Goal: Task Accomplishment & Management: Manage account settings

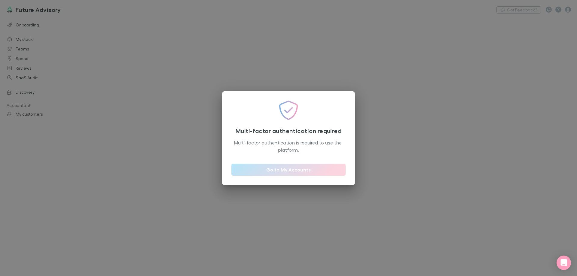
click at [279, 169] on link "Go to My Accounts" at bounding box center [289, 170] width 114 height 12
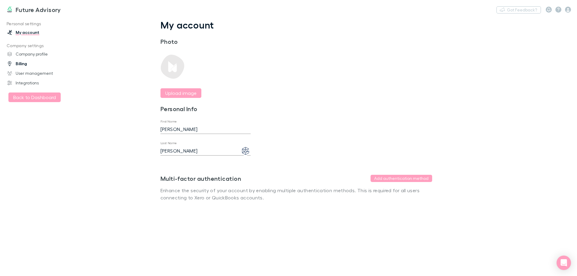
click at [20, 63] on link "Billing" at bounding box center [41, 64] width 80 height 10
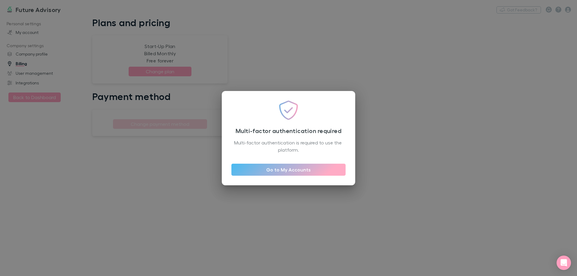
click at [89, 143] on div "Multi-factor authentication required Multi-factor authentication is required to…" at bounding box center [288, 138] width 577 height 276
click at [47, 105] on div "Multi-factor authentication required Multi-factor authentication is required to…" at bounding box center [288, 138] width 577 height 276
click at [40, 82] on div "Multi-factor authentication required Multi-factor authentication is required to…" at bounding box center [288, 138] width 577 height 276
click at [278, 173] on link "Go to My Accounts" at bounding box center [289, 170] width 114 height 12
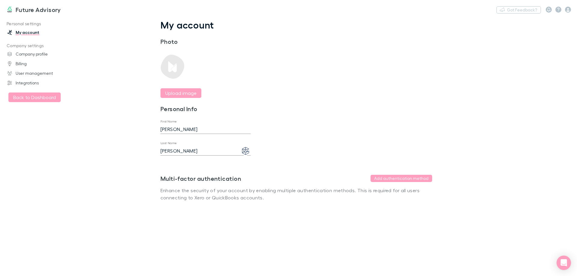
click at [45, 9] on h3 "Future Advisory" at bounding box center [38, 9] width 45 height 7
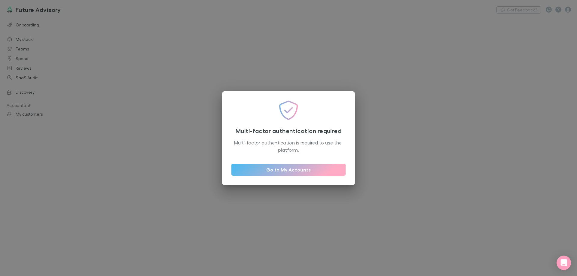
drag, startPoint x: 174, startPoint y: 82, endPoint x: 188, endPoint y: 85, distance: 14.8
click at [174, 82] on div "Multi-factor authentication required Multi-factor authentication is required to…" at bounding box center [288, 138] width 577 height 276
click at [296, 167] on link "Go to My Accounts" at bounding box center [289, 170] width 114 height 12
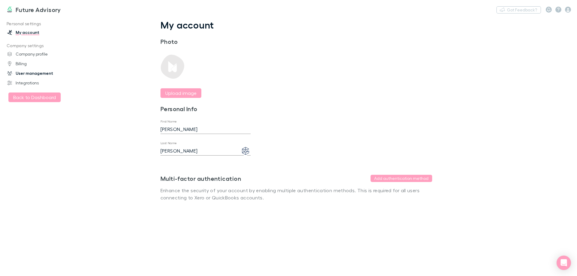
click at [26, 73] on link "User management" at bounding box center [41, 74] width 80 height 10
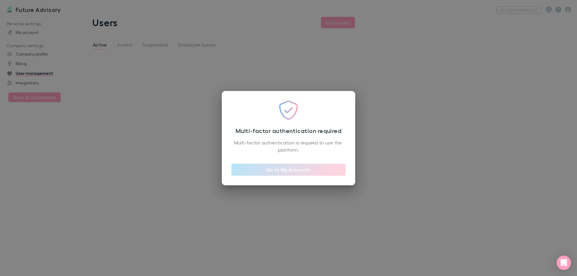
click at [293, 170] on link "Go to My Accounts" at bounding box center [289, 170] width 114 height 12
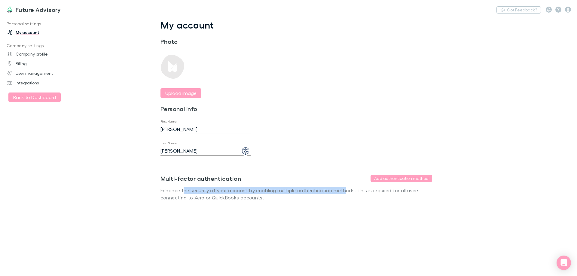
drag, startPoint x: 183, startPoint y: 194, endPoint x: 344, endPoint y: 192, distance: 160.9
click at [344, 192] on p "Enhance the security of your account by enabling multiple authentication method…" at bounding box center [297, 194] width 272 height 14
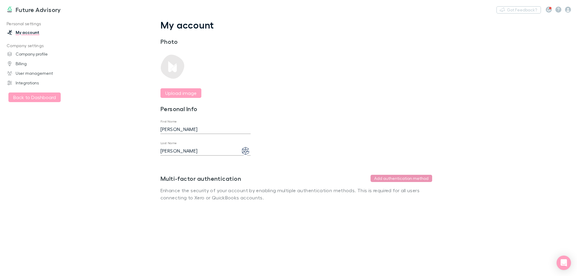
click at [403, 180] on button "Add authentication method" at bounding box center [402, 178] width 62 height 7
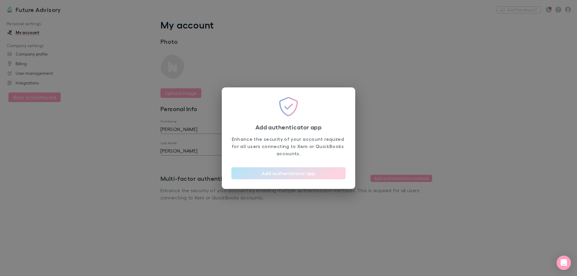
click at [284, 173] on button "Add authenticator app" at bounding box center [289, 173] width 114 height 12
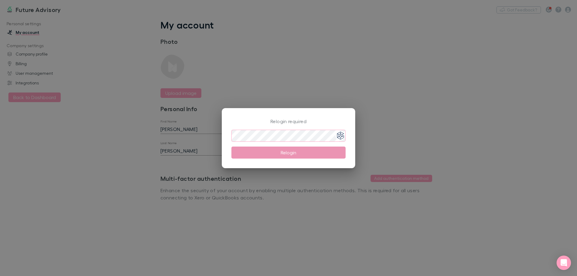
click at [282, 158] on button "Relogin" at bounding box center [289, 153] width 114 height 12
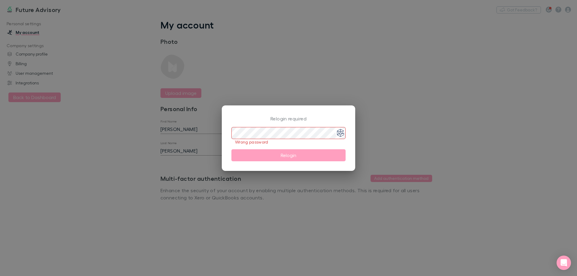
click at [341, 133] on img at bounding box center [340, 133] width 11 height 11
click at [312, 155] on div "[PERSON_NAME][EMAIL_ADDRESS][DOMAIN_NAME]" at bounding box center [299, 157] width 52 height 5
click at [290, 155] on div "[PERSON_NAME][EMAIL_ADDRESS][DOMAIN_NAME]" at bounding box center [299, 157] width 52 height 5
click at [300, 192] on div "Relogin required ​ Wrong password Relogin" at bounding box center [288, 138] width 577 height 276
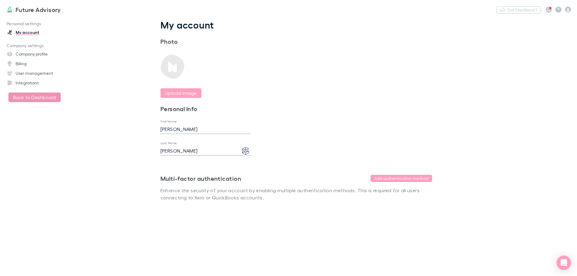
click at [31, 96] on button "Back to Dashboard" at bounding box center [34, 98] width 52 height 10
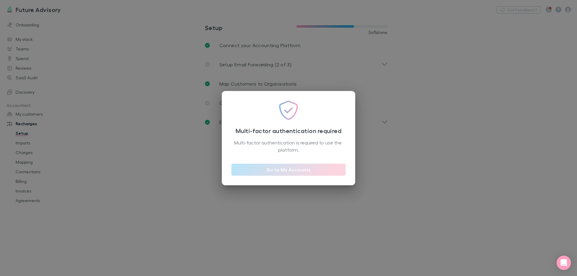
click at [274, 173] on link "Go to My Accounts" at bounding box center [289, 170] width 114 height 12
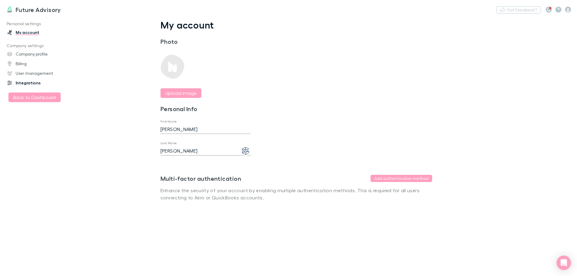
click at [31, 84] on link "Integrations" at bounding box center [41, 83] width 80 height 10
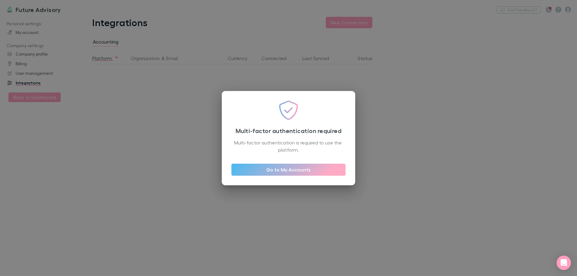
click at [286, 207] on div "Multi-factor authentication required Multi-factor authentication is required to…" at bounding box center [288, 138] width 577 height 276
click at [288, 171] on link "Go to My Accounts" at bounding box center [289, 170] width 114 height 12
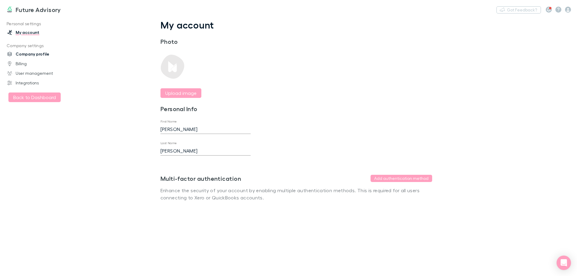
click at [35, 55] on link "Company profile" at bounding box center [41, 54] width 80 height 10
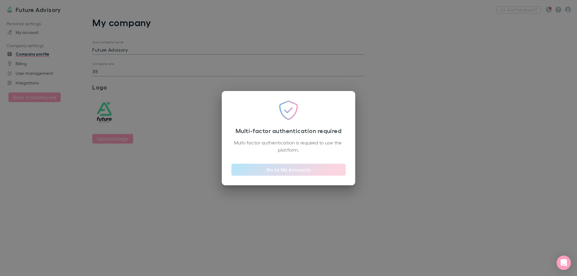
click at [280, 174] on link "Go to My Accounts" at bounding box center [289, 170] width 114 height 12
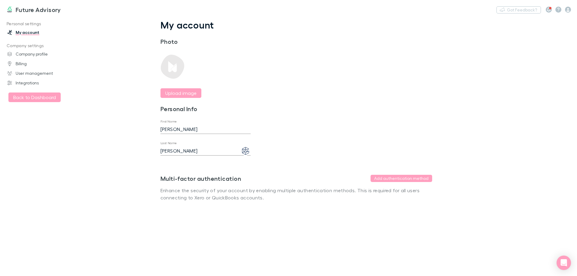
click at [247, 153] on img at bounding box center [245, 151] width 11 height 11
click at [218, 173] on div "[PERSON_NAME][EMAIL_ADDRESS][DOMAIN_NAME]" at bounding box center [204, 175] width 52 height 5
click at [86, 92] on main "My account Photo Upload image Personal Info First Name [PERSON_NAME] Last Name …" at bounding box center [327, 147] width 499 height 260
click at [31, 32] on link "My account" at bounding box center [41, 33] width 80 height 10
click at [51, 13] on h3 "Future Advisory" at bounding box center [38, 9] width 45 height 7
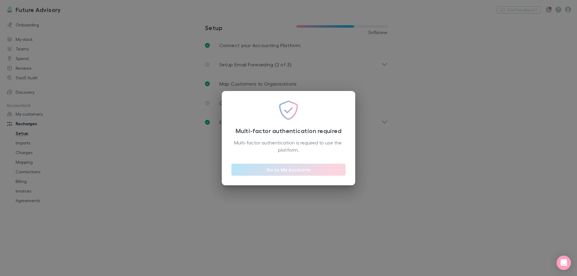
click at [284, 171] on link "Go to My Accounts" at bounding box center [289, 170] width 114 height 12
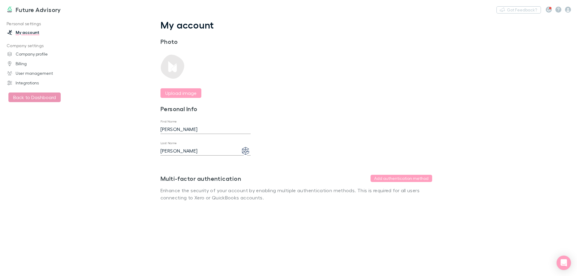
click at [30, 97] on button "Back to Dashboard" at bounding box center [34, 98] width 52 height 10
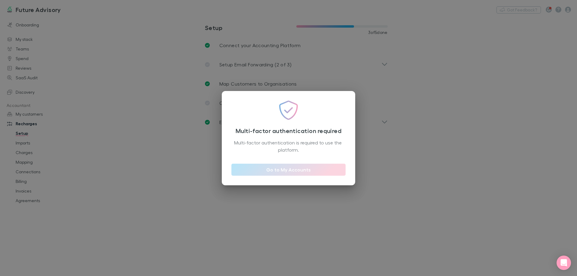
click at [310, 175] on link "Go to My Accounts" at bounding box center [289, 170] width 114 height 12
click at [425, 22] on div "Multi-factor authentication required Multi-factor authentication is required to…" at bounding box center [288, 138] width 577 height 276
click at [289, 170] on link "Go to My Accounts" at bounding box center [289, 170] width 114 height 12
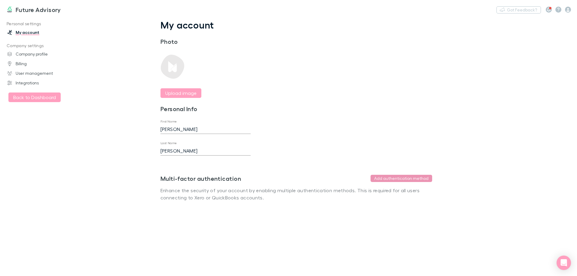
click at [405, 177] on button "Add authentication method" at bounding box center [402, 178] width 62 height 7
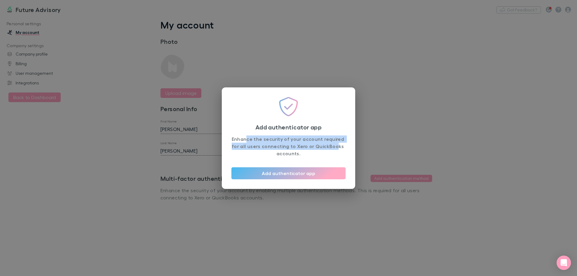
drag, startPoint x: 250, startPoint y: 139, endPoint x: 333, endPoint y: 152, distance: 83.1
click at [335, 149] on p "Enhance the security of your account required for all users connecting to Xero …" at bounding box center [289, 147] width 114 height 22
click at [295, 173] on button "Add authenticator app" at bounding box center [289, 173] width 114 height 12
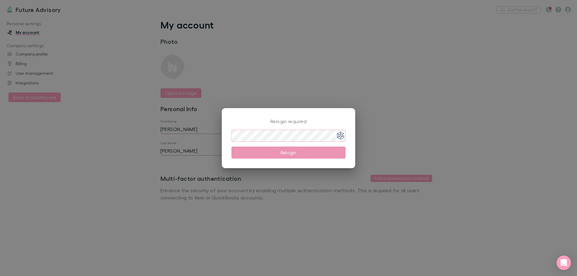
click at [276, 158] on button "Relogin" at bounding box center [289, 153] width 114 height 12
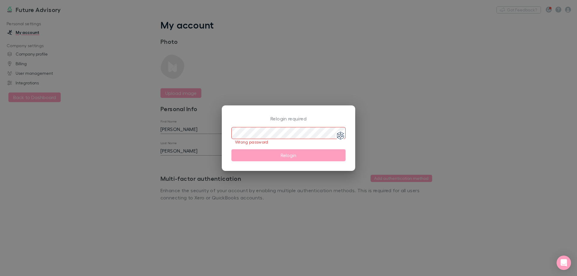
click at [209, 138] on div "Relogin required ​ Wrong password Relogin" at bounding box center [288, 138] width 577 height 276
click at [201, 132] on div "Relogin required ​ Wrong password Relogin" at bounding box center [288, 138] width 577 height 276
click at [527, 122] on div "Relogin required ​ Wrong password Relogin" at bounding box center [288, 138] width 577 height 276
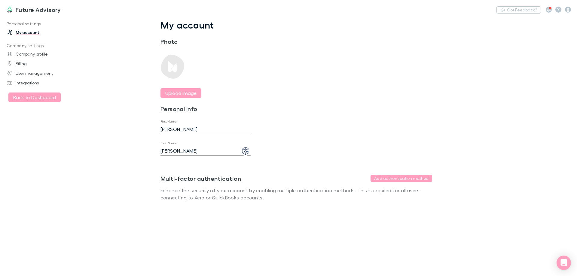
drag, startPoint x: 25, startPoint y: 99, endPoint x: 22, endPoint y: 124, distance: 25.4
click at [22, 124] on div "Personal settings My account Company settings Company profile Billing User mana…" at bounding box center [41, 145] width 82 height 252
click at [31, 72] on link "User management" at bounding box center [41, 74] width 80 height 10
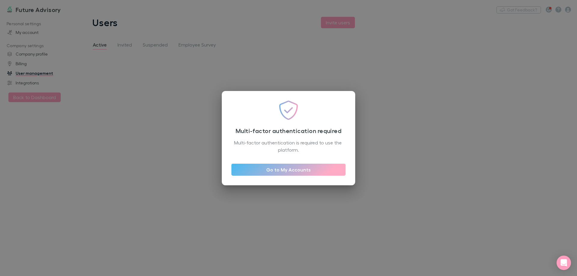
drag, startPoint x: 154, startPoint y: 125, endPoint x: 52, endPoint y: 80, distance: 111.6
click at [153, 124] on div "Multi-factor authentication required Multi-factor authentication is required to…" at bounding box center [288, 138] width 577 height 276
click at [31, 54] on div "Multi-factor authentication required Multi-factor authentication is required to…" at bounding box center [288, 138] width 577 height 276
click at [271, 168] on link "Go to My Accounts" at bounding box center [289, 170] width 114 height 12
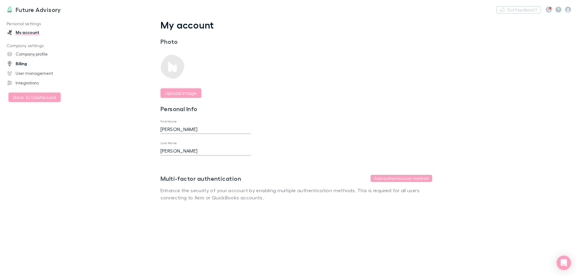
click at [18, 63] on link "Billing" at bounding box center [41, 64] width 80 height 10
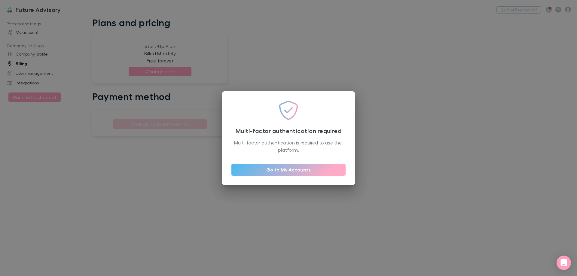
click at [306, 179] on div "Multi-factor authentication required Multi-factor authentication is required to…" at bounding box center [289, 138] width 134 height 94
click at [299, 168] on link "Go to My Accounts" at bounding box center [289, 170] width 114 height 12
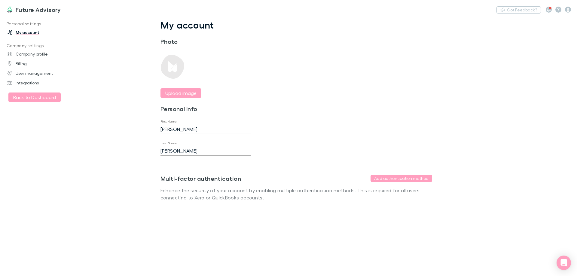
click at [33, 26] on p "Personal settings" at bounding box center [41, 24] width 80 height 8
click at [31, 24] on p "Personal settings" at bounding box center [41, 24] width 80 height 8
click at [31, 33] on link "My account" at bounding box center [41, 33] width 80 height 10
click at [566, 11] on icon "button" at bounding box center [568, 10] width 6 height 6
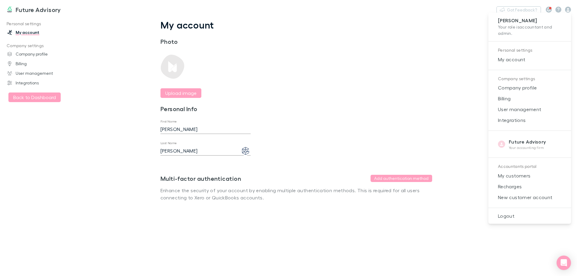
click at [517, 147] on p "Your accounting firm" at bounding box center [527, 148] width 37 height 5
click at [515, 61] on span "My account" at bounding box center [529, 59] width 73 height 7
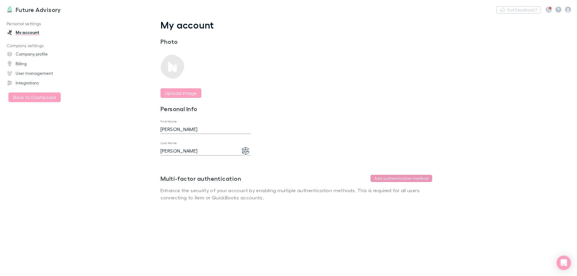
click at [395, 179] on button "Add authentication method" at bounding box center [402, 178] width 62 height 7
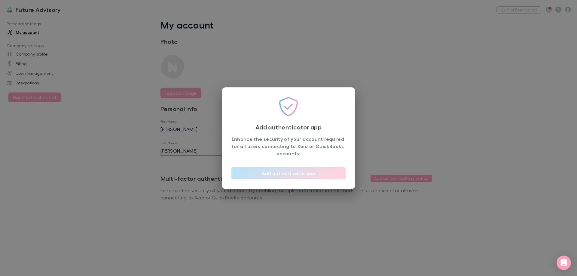
click at [302, 177] on button "Add authenticator app" at bounding box center [289, 173] width 114 height 12
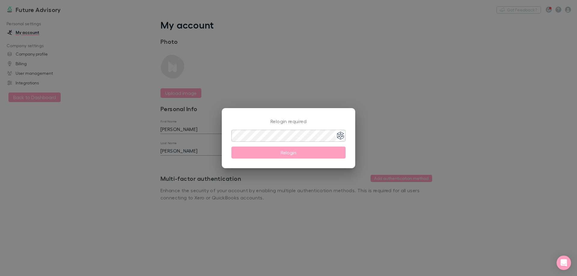
click at [342, 134] on img at bounding box center [340, 136] width 11 height 11
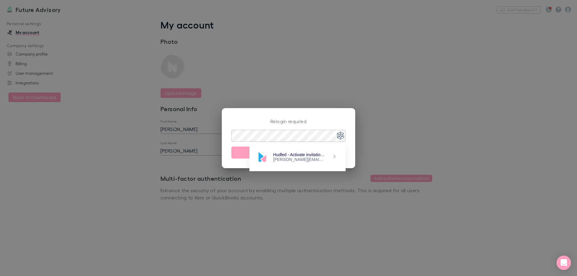
click at [308, 159] on div "[PERSON_NAME][EMAIL_ADDRESS][DOMAIN_NAME]" at bounding box center [299, 159] width 52 height 5
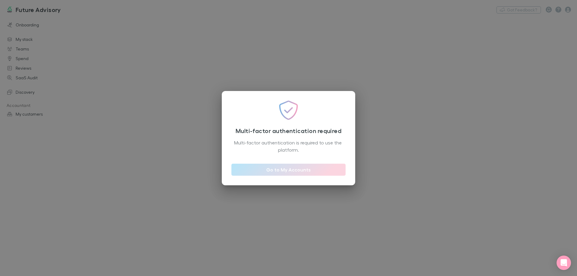
click at [284, 172] on link "Go to My Accounts" at bounding box center [289, 170] width 114 height 12
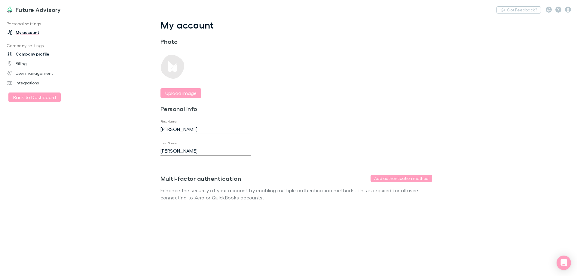
click at [42, 54] on link "Company profile" at bounding box center [41, 54] width 80 height 10
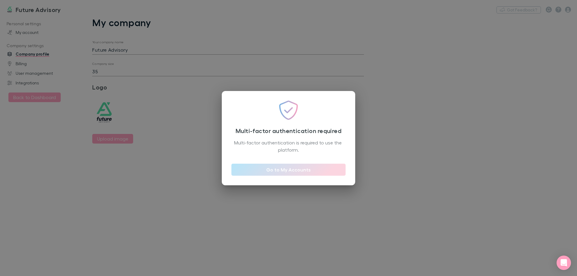
click at [306, 169] on link "Go to My Accounts" at bounding box center [289, 170] width 114 height 12
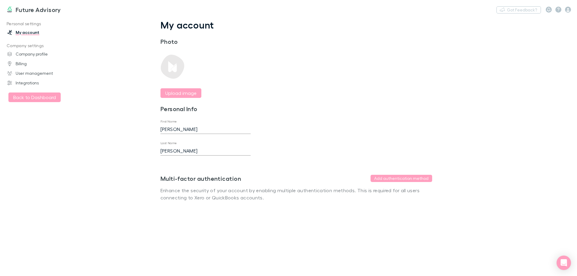
drag, startPoint x: 514, startPoint y: 13, endPoint x: 265, endPoint y: 58, distance: 252.4
click at [294, 60] on div "Future Advisory Nothing Got Feedback? Personal settings My account Company sett…" at bounding box center [288, 138] width 577 height 276
click at [14, 21] on p "Personal settings" at bounding box center [41, 24] width 80 height 8
